Goal: Information Seeking & Learning: Check status

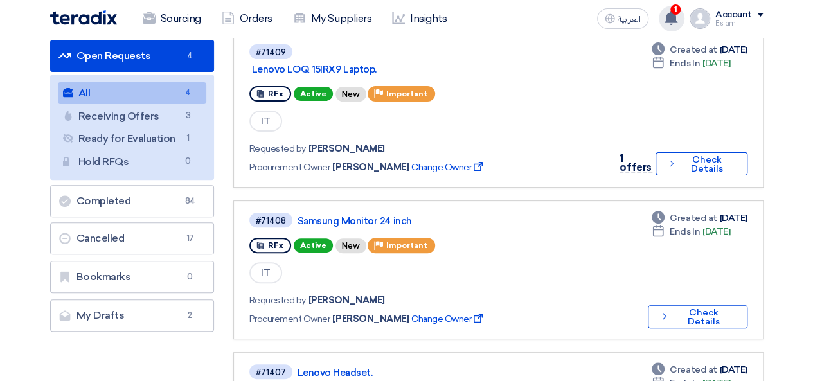
click at [673, 19] on use at bounding box center [670, 18] width 13 height 14
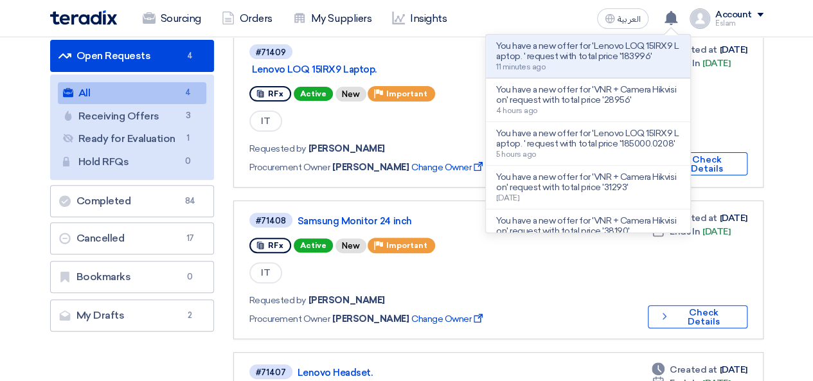
click at [553, 57] on p "You have a new offer for 'Lenovo LOQ 15IRX9 Laptop. ' request with total price …" at bounding box center [588, 51] width 184 height 21
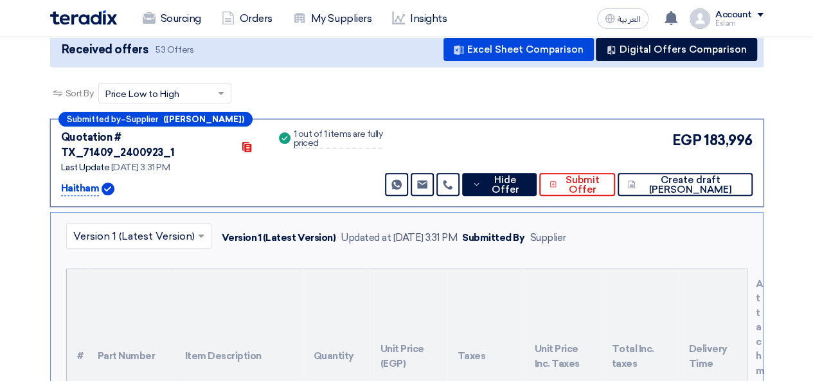
scroll to position [137, 0]
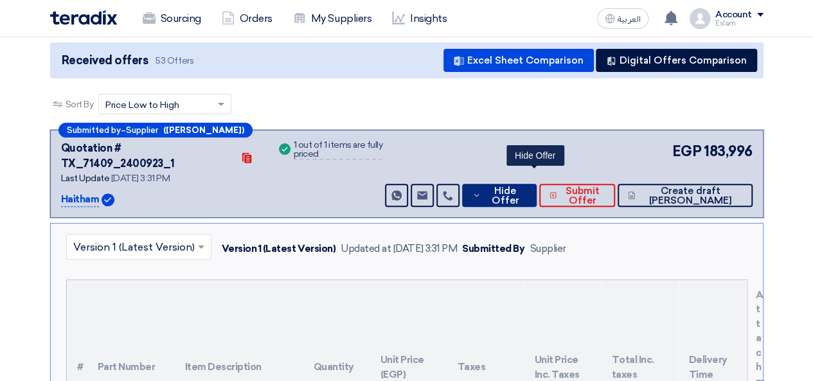
click at [526, 186] on span "Hide Offer" at bounding box center [505, 195] width 42 height 19
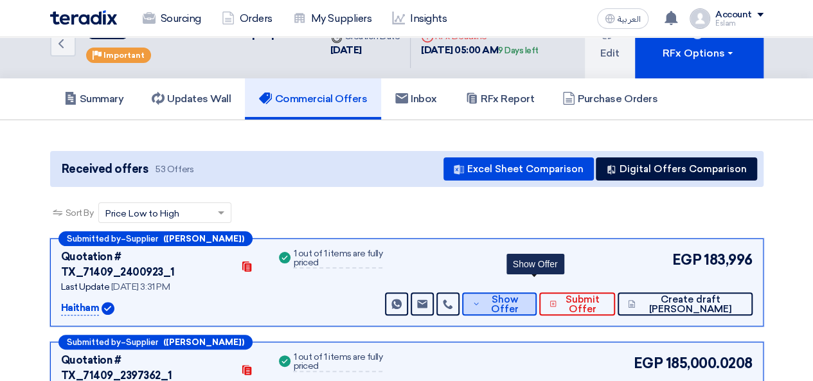
scroll to position [0, 0]
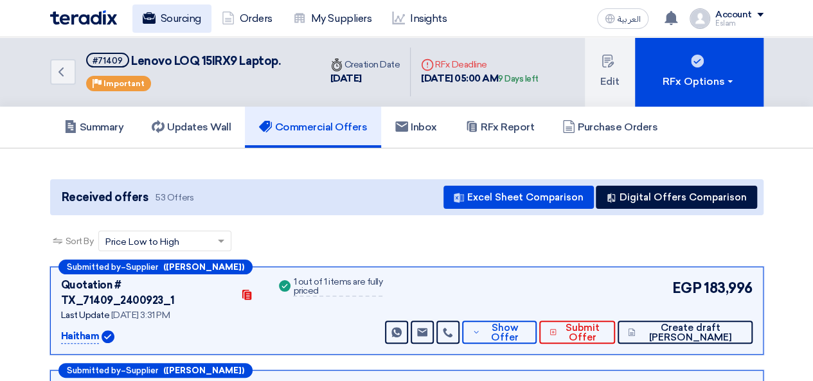
click at [180, 17] on link "Sourcing" at bounding box center [171, 18] width 79 height 28
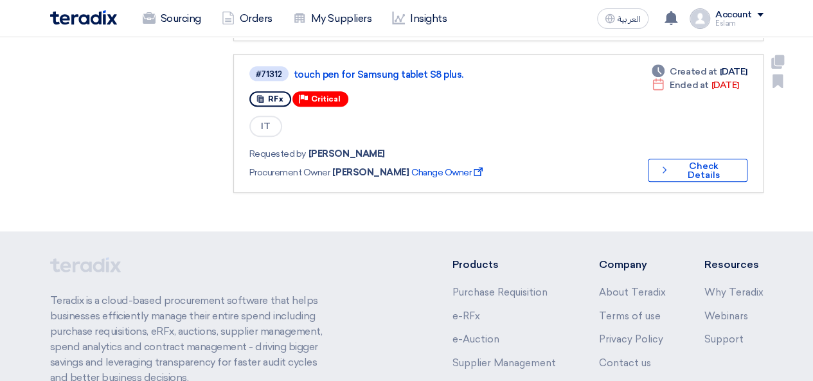
scroll to position [450, 0]
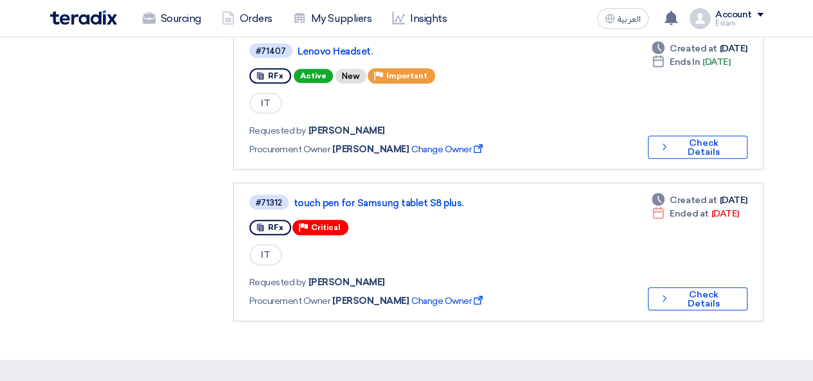
click at [166, 192] on div "Purchase Requisitions Purchase Requisitions 0 Open Requests Open Requests 4 All…" at bounding box center [131, 7] width 183 height 654
click at [672, 13] on use at bounding box center [670, 18] width 13 height 14
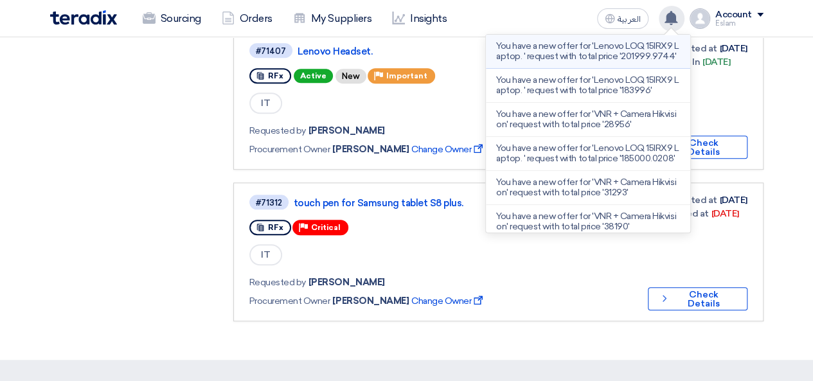
click at [597, 53] on p "You have a new offer for 'Lenovo LOQ 15IRX9 Laptop. ' request with total price …" at bounding box center [588, 51] width 184 height 21
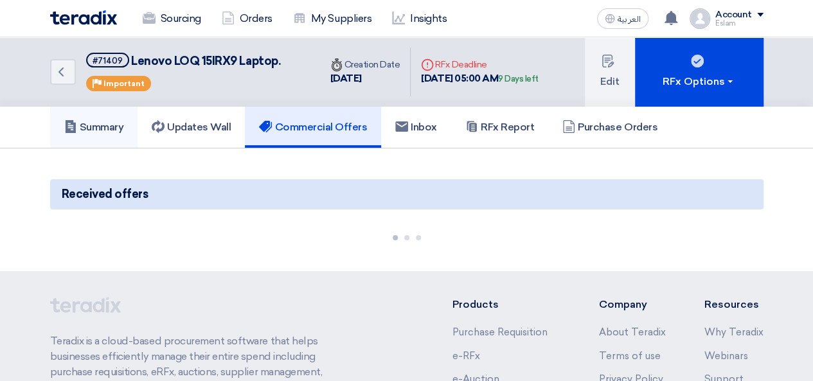
click at [109, 123] on h5 "Summary" at bounding box center [94, 127] width 60 height 13
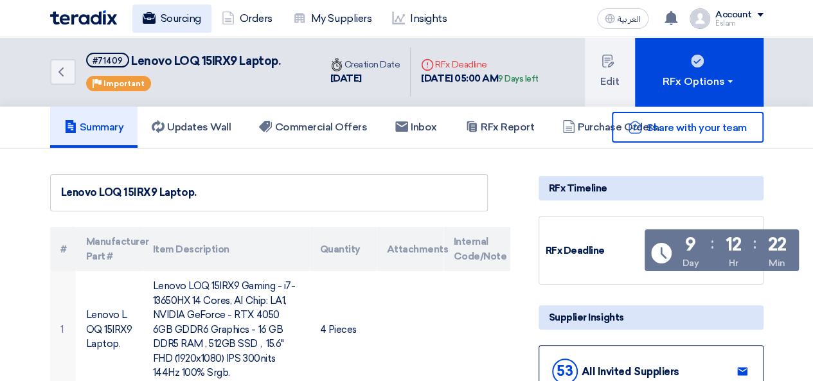
click at [156, 12] on link "Sourcing" at bounding box center [171, 18] width 79 height 28
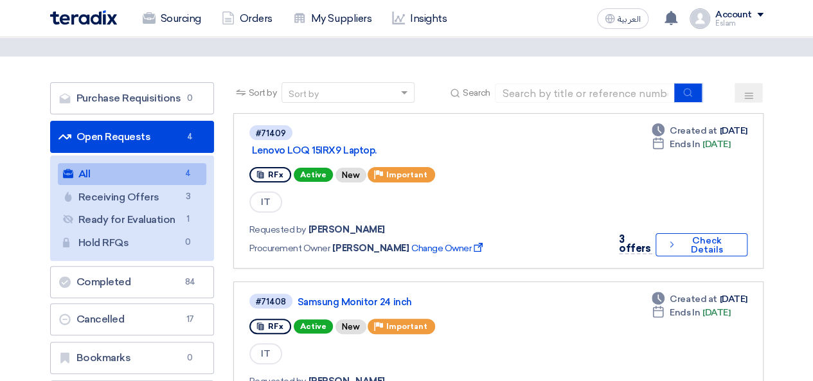
scroll to position [64, 0]
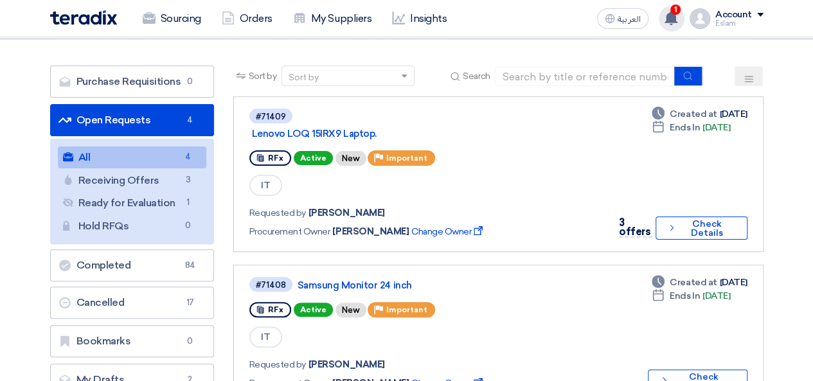
click at [677, 13] on span "1" at bounding box center [675, 9] width 10 height 10
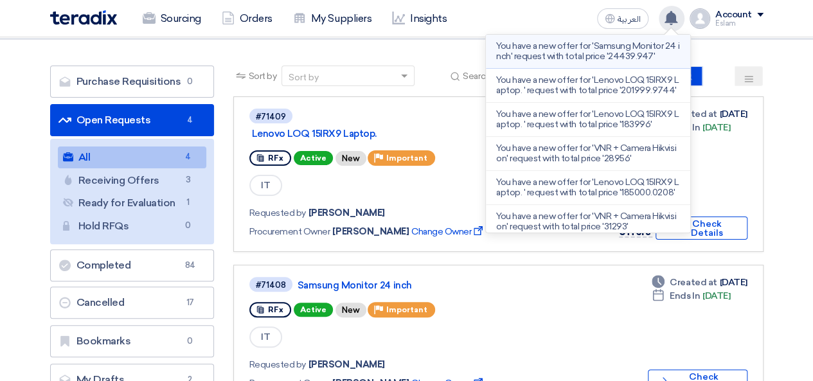
click at [554, 55] on p "You have a new offer for 'Samsung Monitor 24 inch' request with total price '24…" at bounding box center [588, 51] width 184 height 21
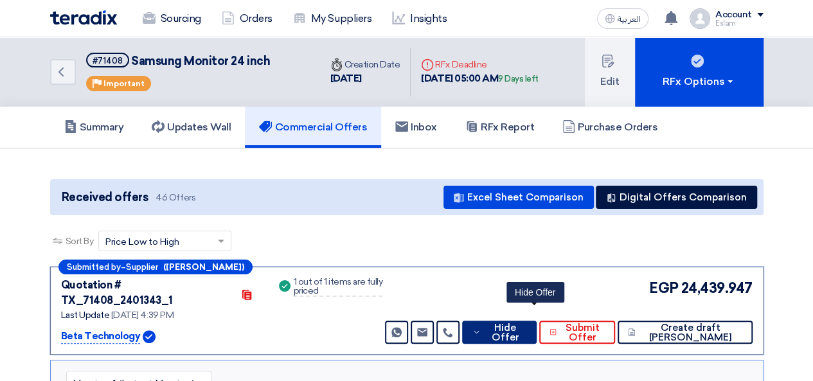
click at [526, 323] on span "Hide Offer" at bounding box center [505, 332] width 42 height 19
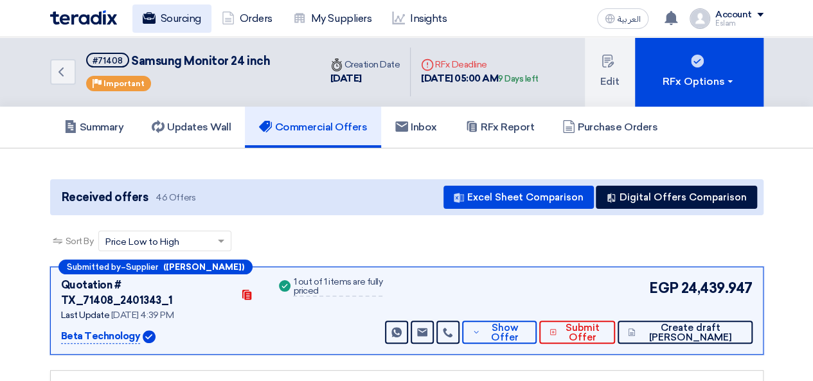
click at [145, 17] on use at bounding box center [148, 18] width 13 height 12
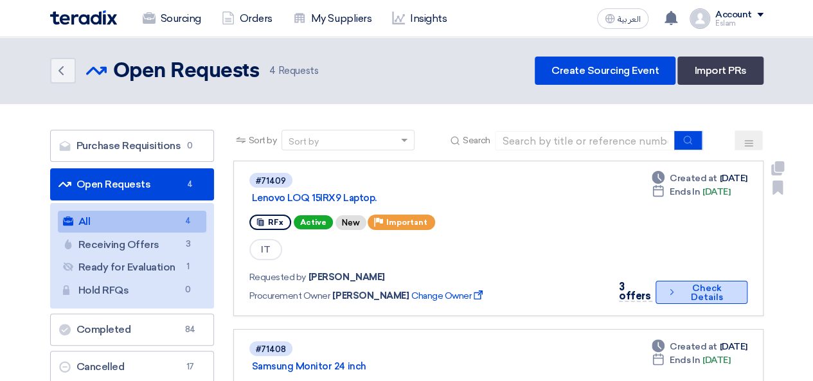
click at [703, 295] on button "Check details Check Details" at bounding box center [700, 292] width 91 height 23
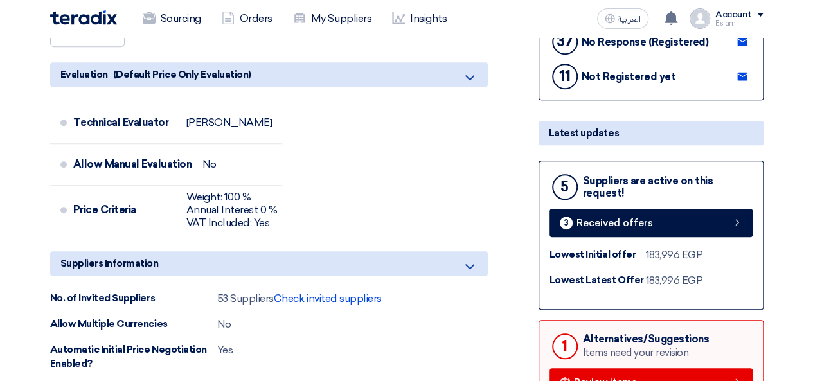
scroll to position [450, 0]
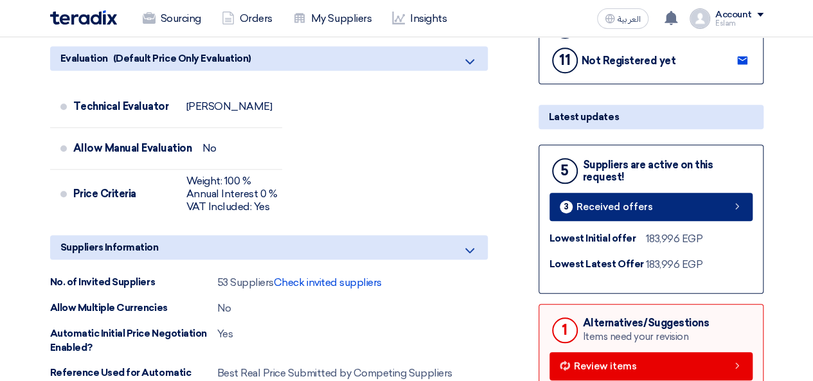
click at [605, 211] on link "3 Received offers" at bounding box center [650, 207] width 203 height 28
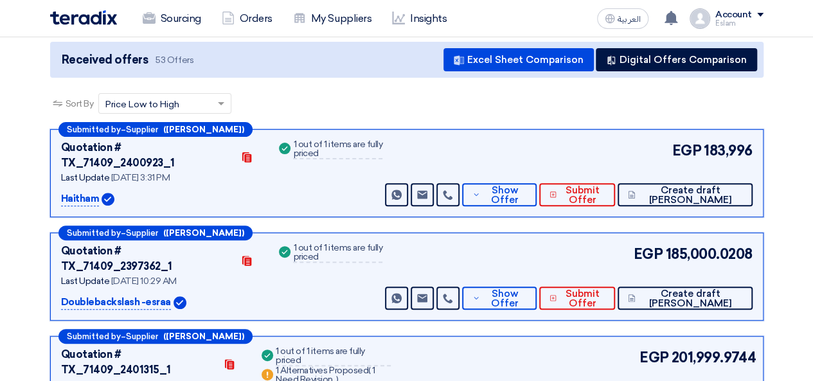
scroll to position [193, 0]
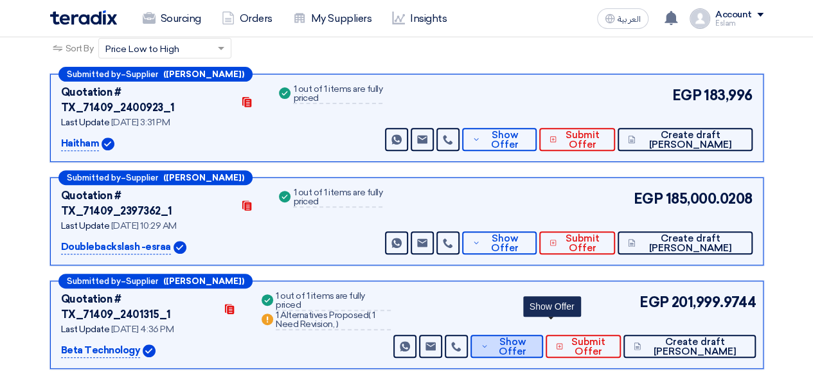
click at [533, 337] on span "Show Offer" at bounding box center [513, 346] width 42 height 19
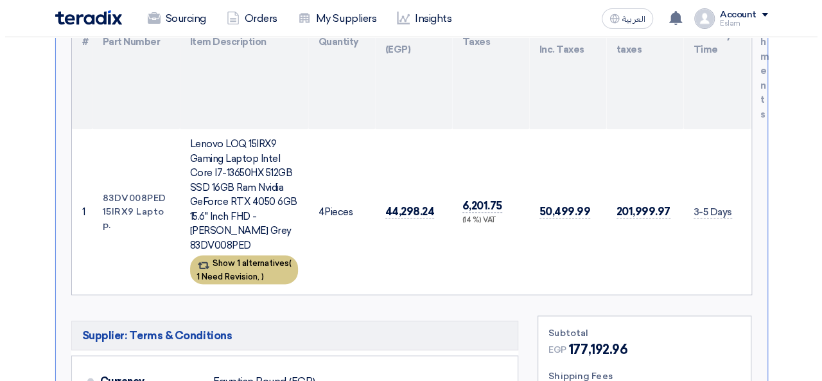
scroll to position [643, 0]
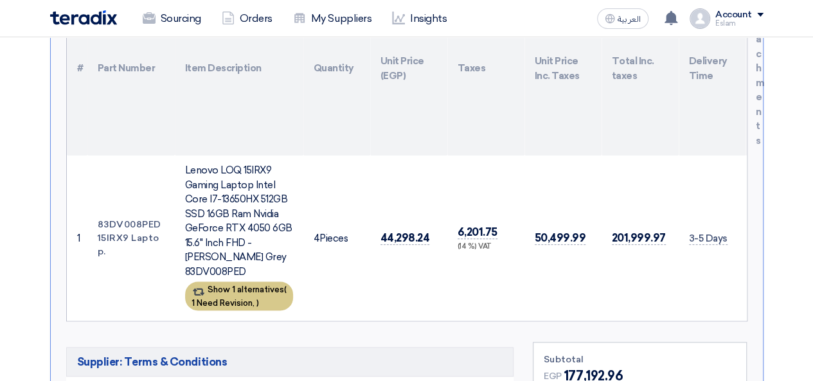
click at [246, 298] on span "1 Need Revision," at bounding box center [222, 303] width 63 height 10
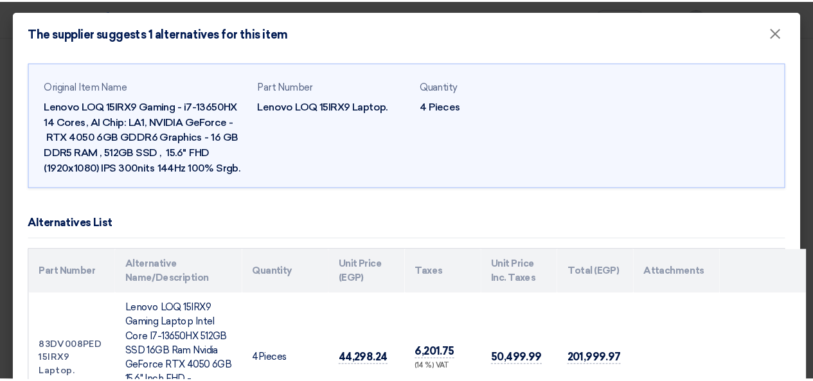
scroll to position [0, 0]
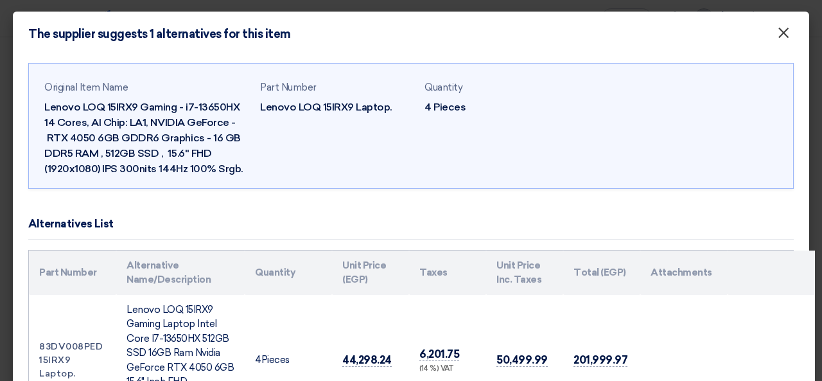
click at [767, 40] on button "×" at bounding box center [783, 34] width 33 height 26
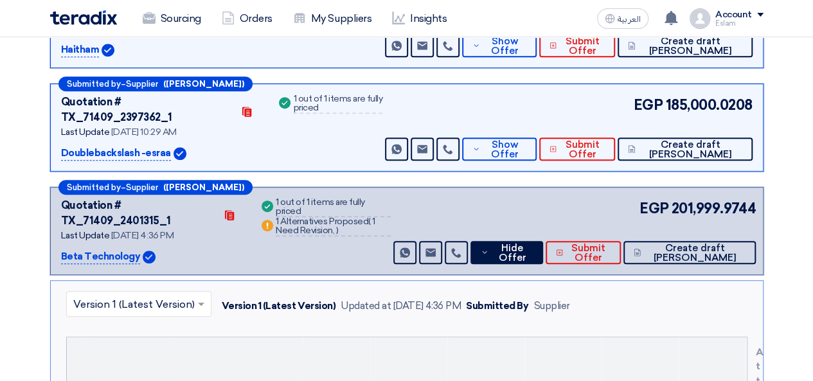
scroll to position [257, 0]
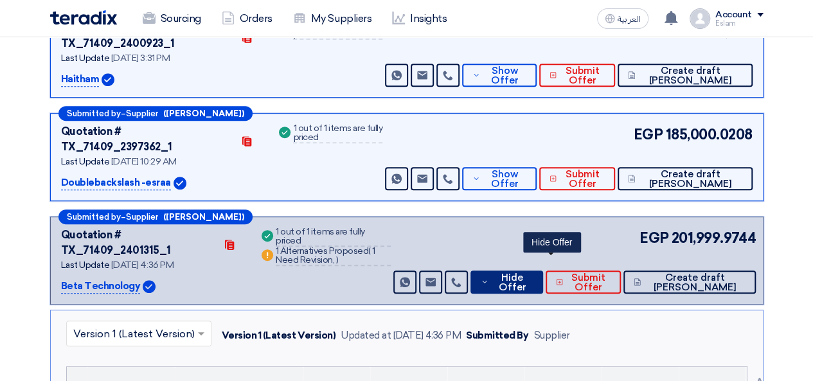
click at [533, 273] on span "Hide Offer" at bounding box center [512, 282] width 41 height 19
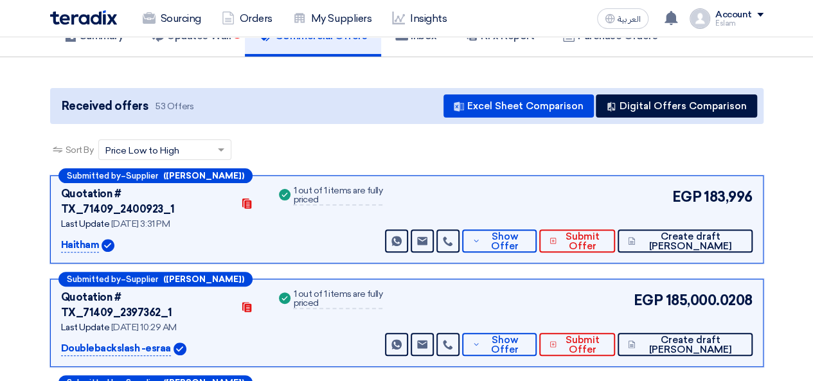
scroll to position [0, 0]
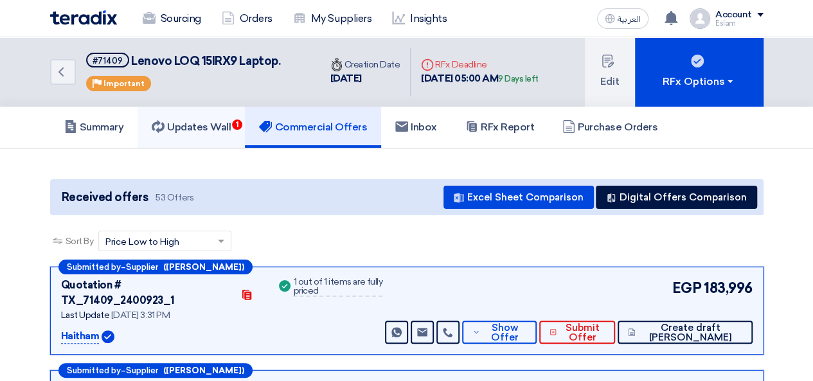
click at [199, 124] on h5 "Updates Wall 1" at bounding box center [191, 127] width 79 height 13
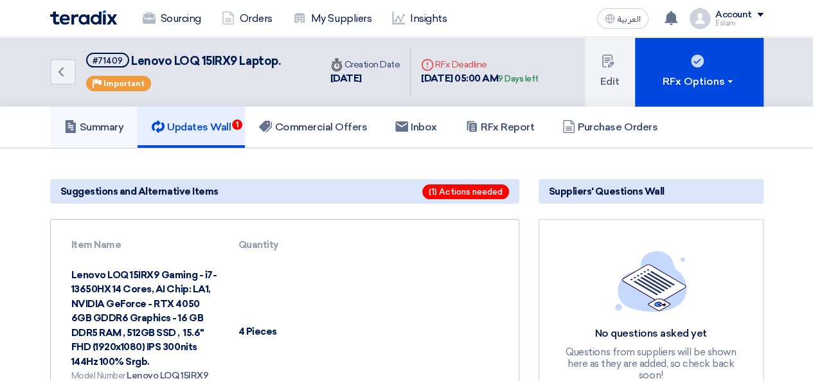
click at [110, 129] on h5 "Summary" at bounding box center [94, 127] width 60 height 13
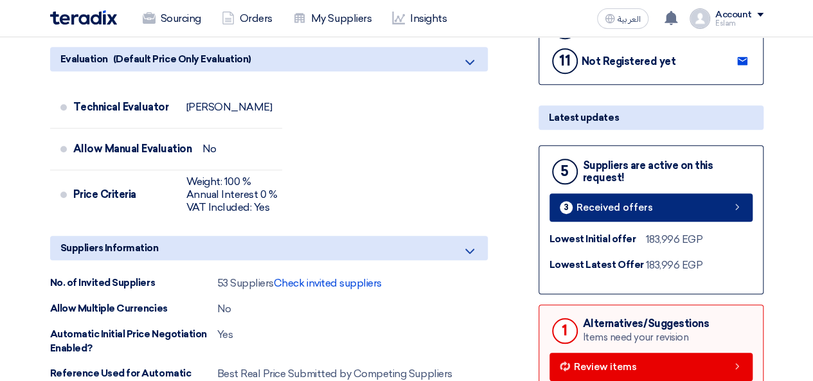
scroll to position [450, 0]
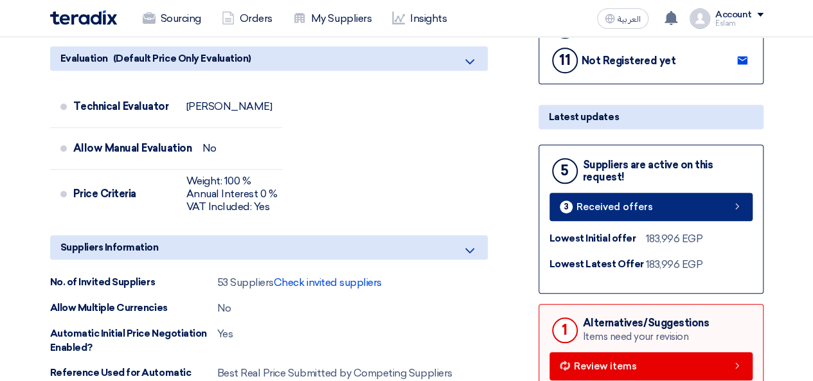
click at [643, 205] on span "Received offers" at bounding box center [614, 207] width 76 height 10
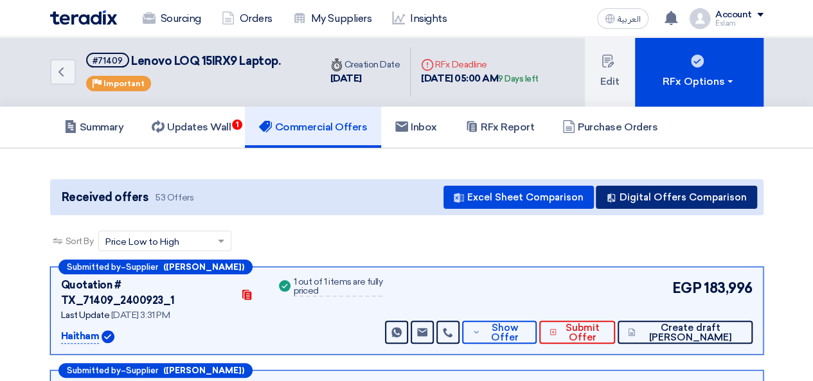
click at [657, 193] on button "Digital Offers Comparison" at bounding box center [676, 197] width 161 height 23
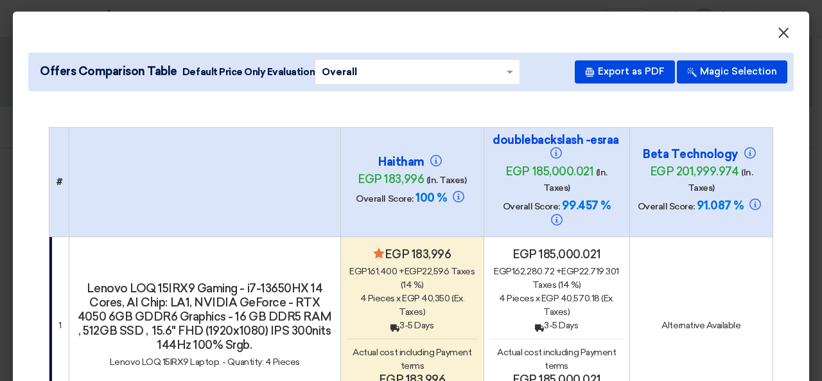
click at [779, 34] on span "×" at bounding box center [784, 36] width 13 height 26
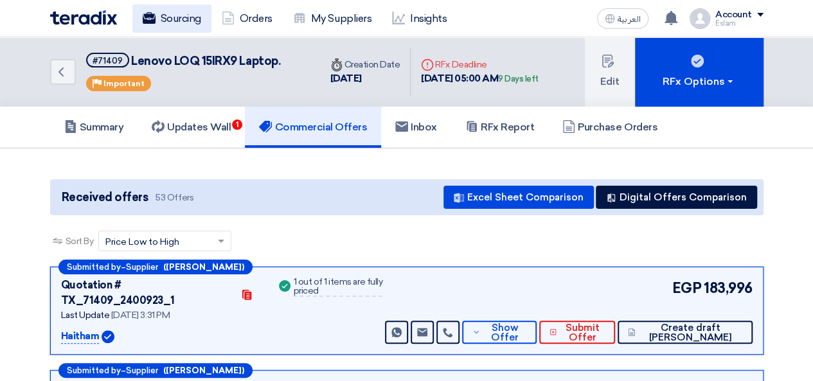
click at [190, 17] on link "Sourcing" at bounding box center [171, 18] width 79 height 28
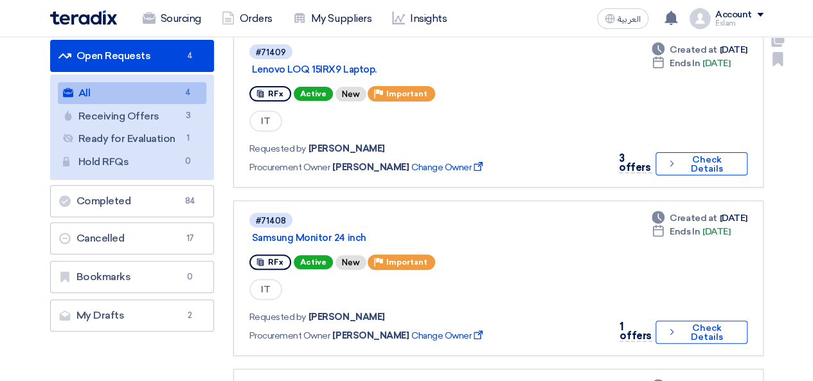
scroll to position [64, 0]
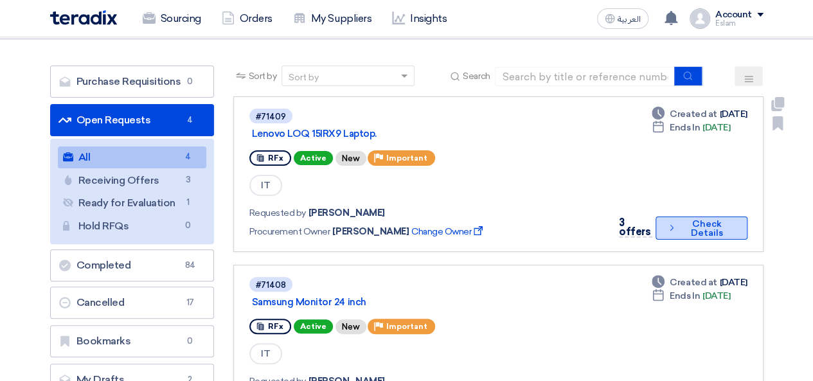
click at [685, 226] on button "Check details Check Details" at bounding box center [700, 228] width 91 height 23
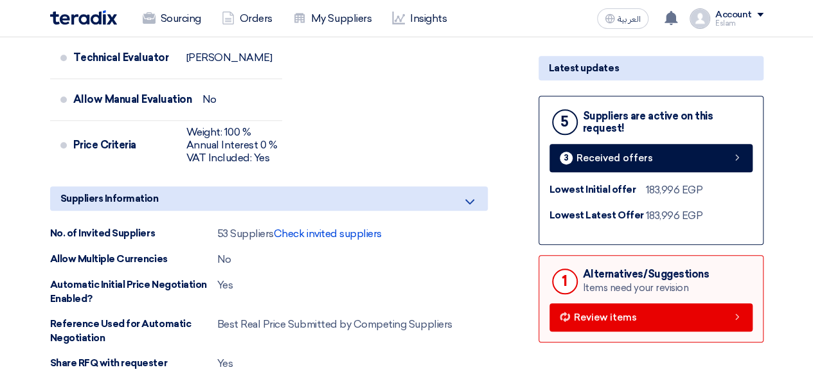
scroll to position [514, 0]
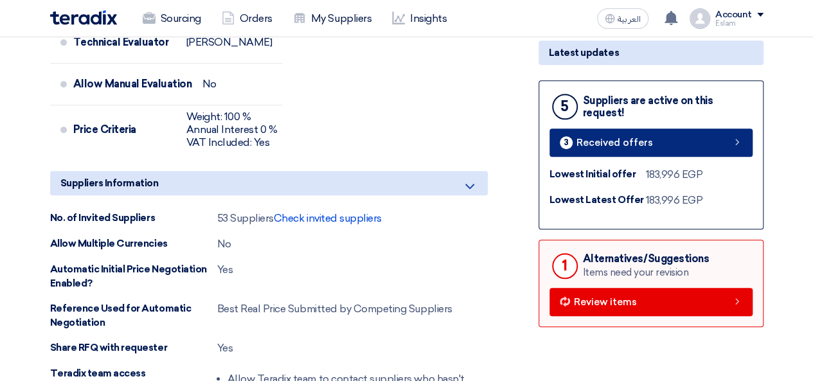
click at [610, 138] on span "Received offers" at bounding box center [614, 143] width 76 height 10
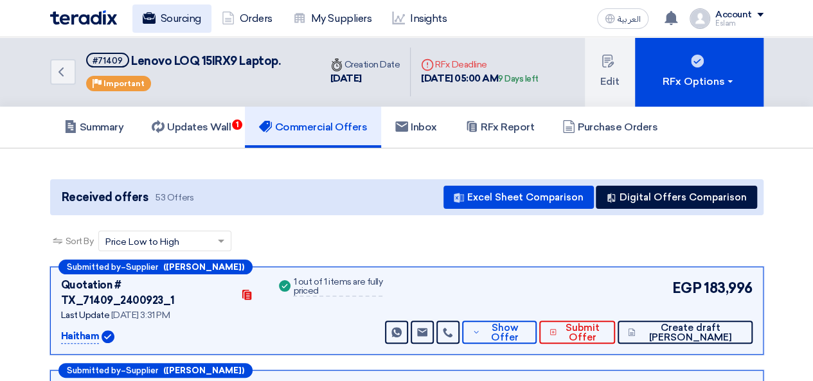
click at [202, 16] on link "Sourcing" at bounding box center [171, 18] width 79 height 28
